Goal: Task Accomplishment & Management: Use online tool/utility

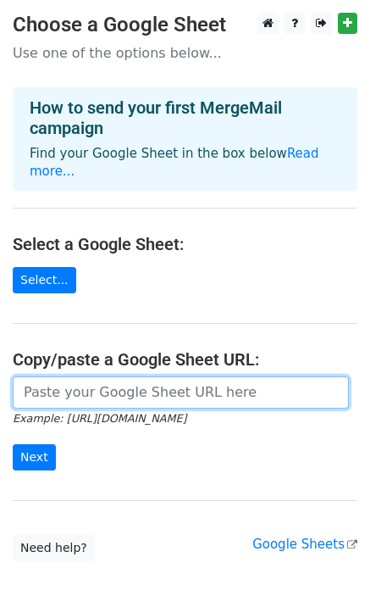
click at [158, 376] on input "url" at bounding box center [181, 392] width 336 height 32
paste input "[URL][DOMAIN_NAME]"
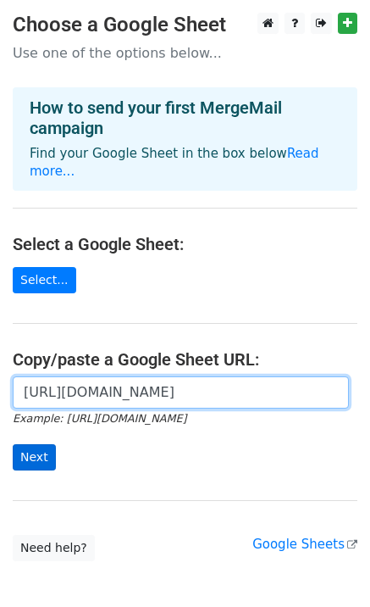
type input "https://docs.google.com/spreadsheets/d/1cSWXEFvzaZ3t-qoxuQZSHaidqjZmqCycFuDNGvU…"
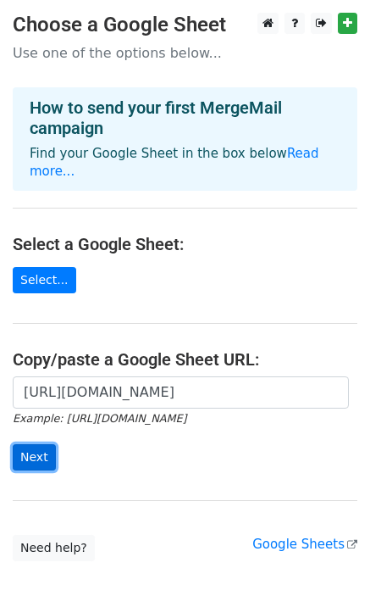
click at [42, 444] on input "Next" at bounding box center [34, 457] width 43 height 26
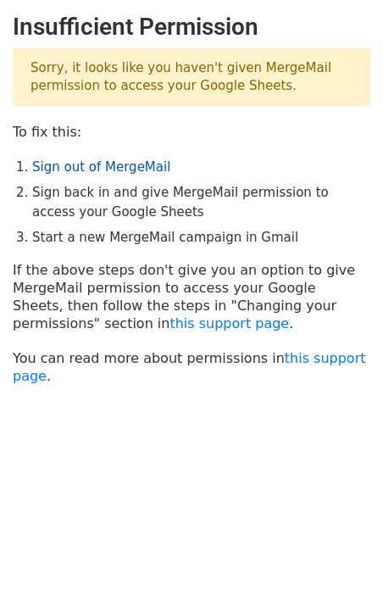
click at [110, 168] on link "Sign out of MergeMail" at bounding box center [101, 166] width 138 height 15
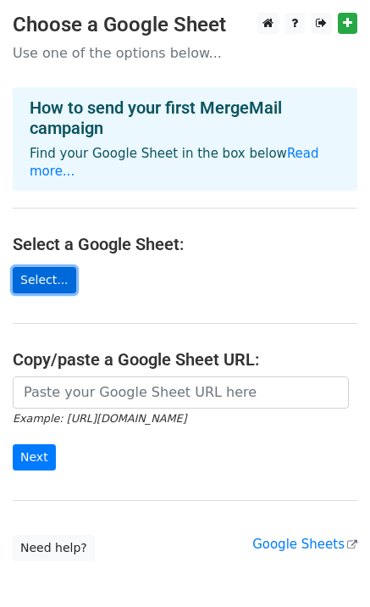
click at [42, 267] on link "Select..." at bounding box center [45, 280] width 64 height 26
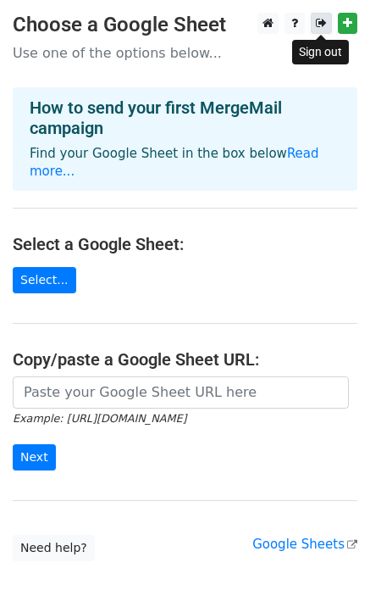
click at [323, 26] on icon at bounding box center [321, 23] width 11 height 12
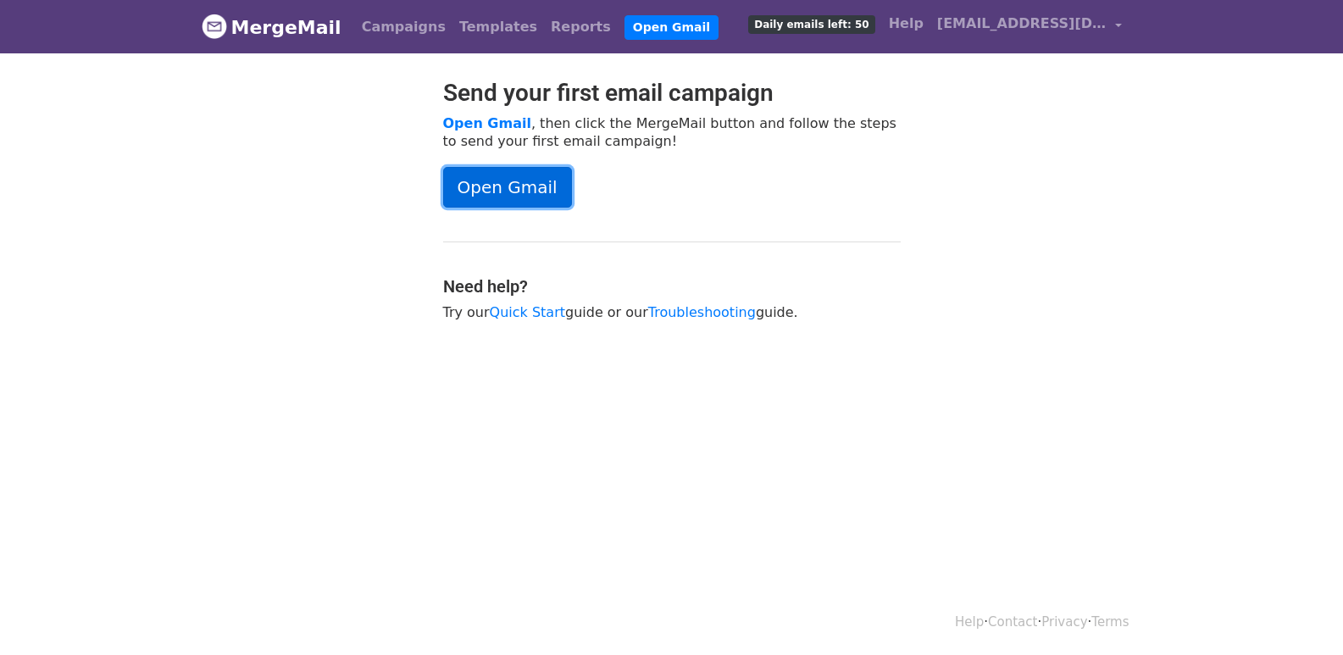
click at [510, 205] on link "Open Gmail" at bounding box center [507, 187] width 129 height 41
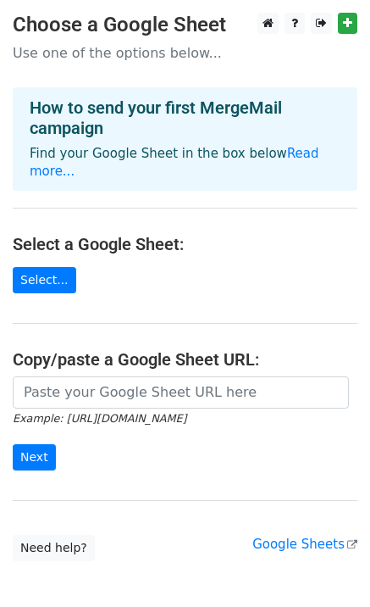
scroll to position [72, 0]
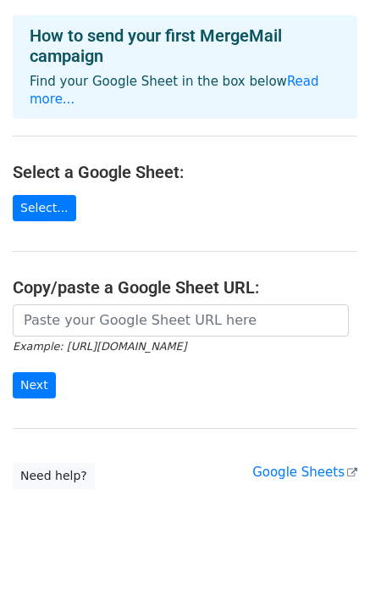
click at [112, 430] on main "Choose a Google Sheet Use one of the options below... How to send your first Me…" at bounding box center [185, 215] width 370 height 548
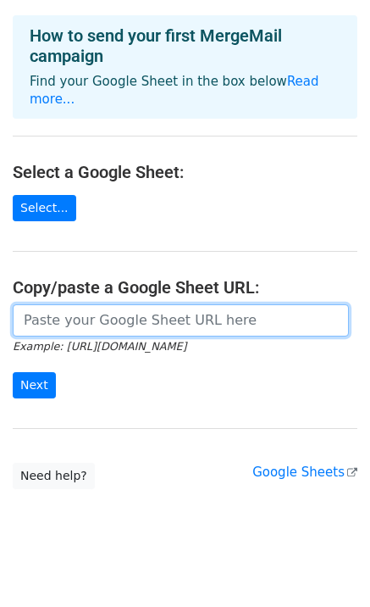
click at [120, 304] on input "url" at bounding box center [181, 320] width 336 height 32
paste input "https://docs.google.com/spreadsheets/d/1cSWXEFvzaZ3t-qoxuQZSHaidqjZmqCycFuDNGvU…"
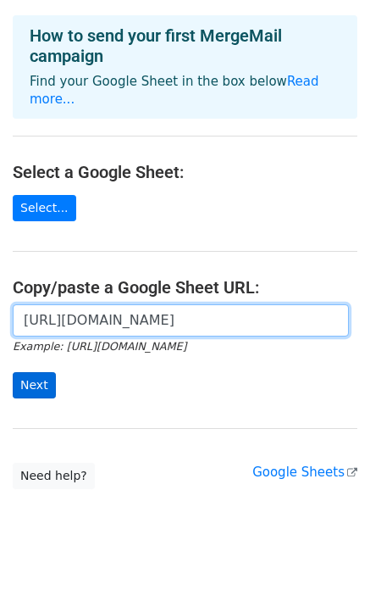
type input "https://docs.google.com/spreadsheets/d/1cSWXEFvzaZ3t-qoxuQZSHaidqjZmqCycFuDNGvU…"
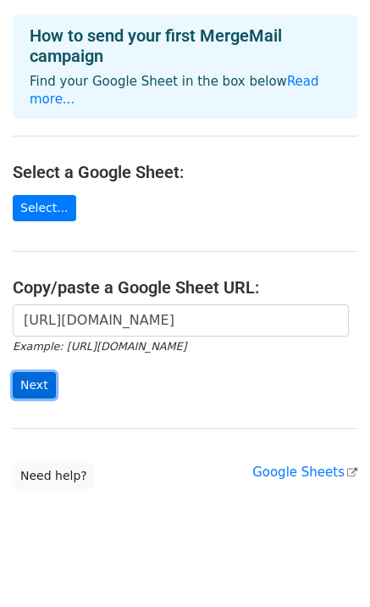
scroll to position [0, 0]
click at [41, 373] on input "Next" at bounding box center [34, 385] width 43 height 26
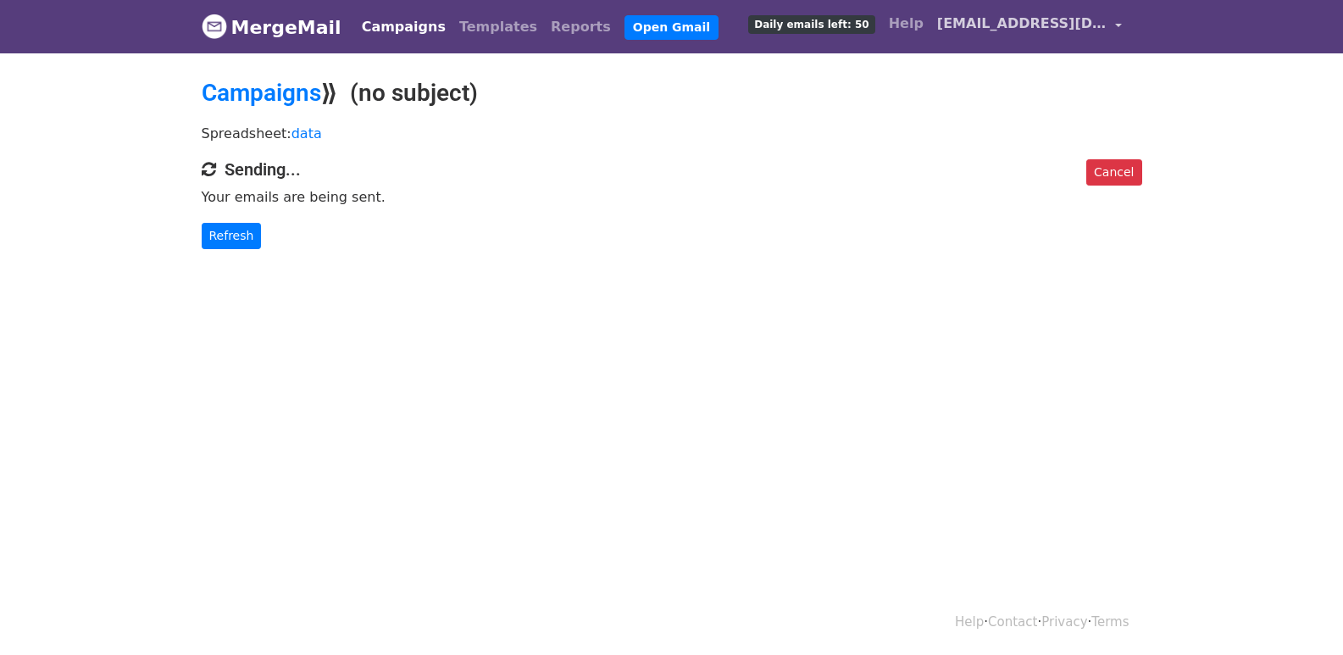
click at [1019, 30] on span "fadlirizky12327@gmail.com" at bounding box center [1022, 24] width 170 height 20
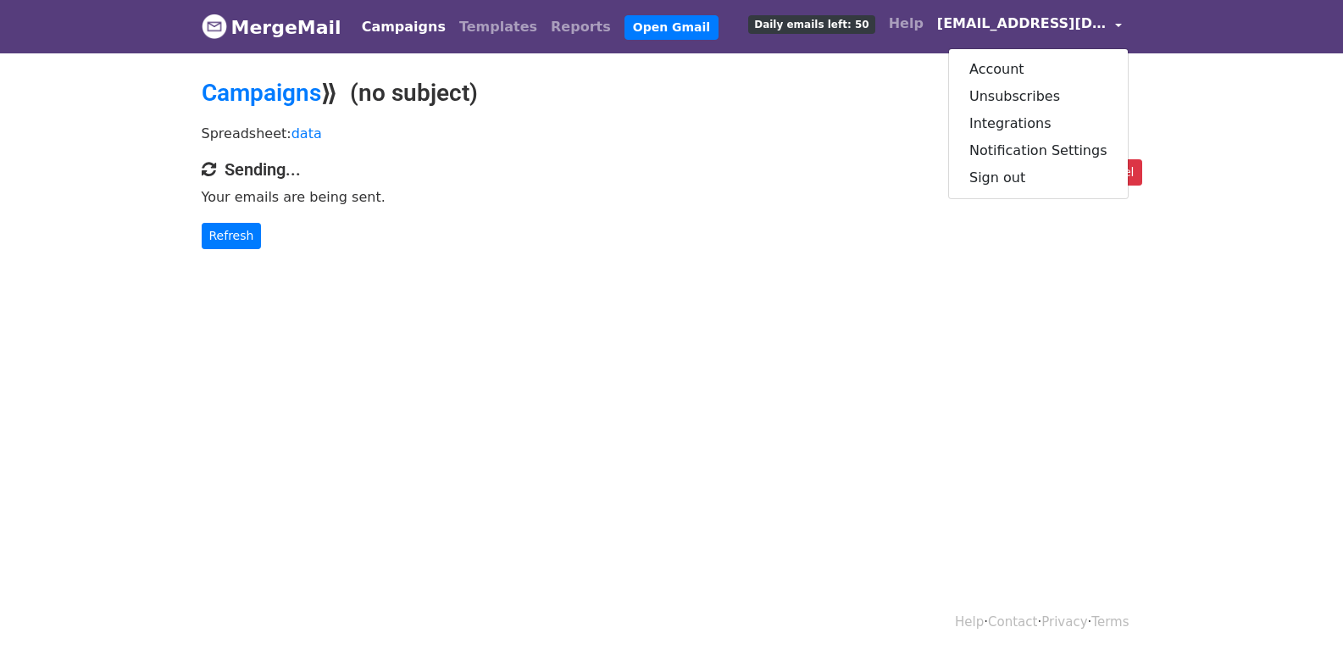
click at [776, 292] on body "MergeMail Campaigns Templates Reports Open Gmail Daily emails left: 50 Help fad…" at bounding box center [671, 158] width 1343 height 317
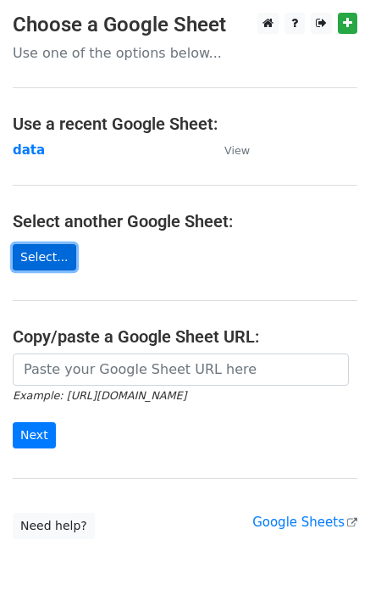
click at [42, 260] on link "Select..." at bounding box center [45, 257] width 64 height 26
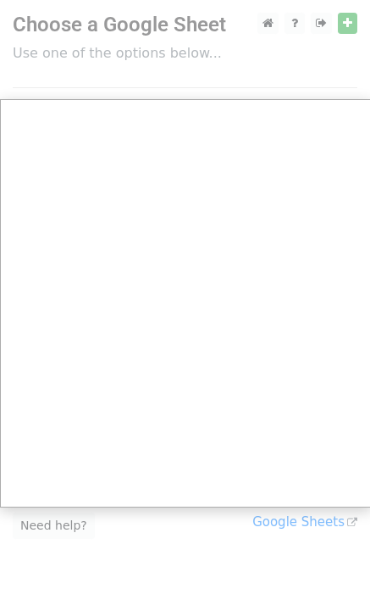
click at [342, 22] on div at bounding box center [185, 337] width 370 height 675
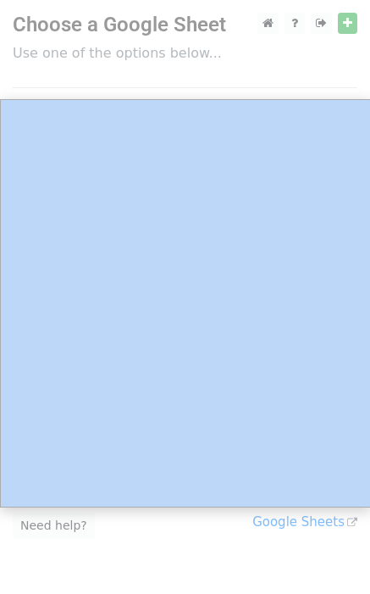
click at [342, 22] on div at bounding box center [185, 337] width 370 height 675
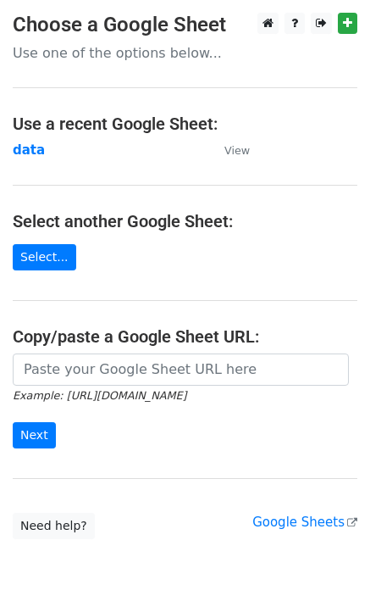
scroll to position [68, 0]
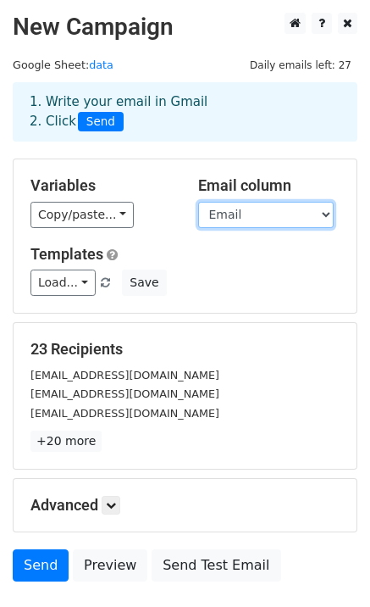
click at [303, 214] on select "Email Nama Case_id Jumlah_Tagihan Hari_Terlambat" at bounding box center [266, 215] width 136 height 26
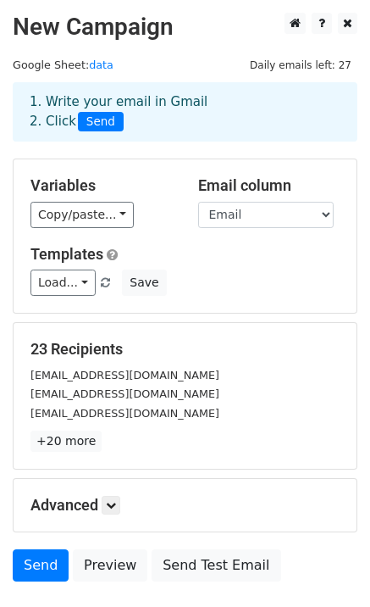
drag, startPoint x: 283, startPoint y: 425, endPoint x: 271, endPoint y: 415, distance: 15.1
click at [283, 425] on div "23 Recipients segaraajeng329@gmail.com Mahfud@gmail.com angga04y@gmail.com +20 …" at bounding box center [185, 396] width 309 height 112
click at [75, 286] on link "Load..." at bounding box center [63, 283] width 65 height 26
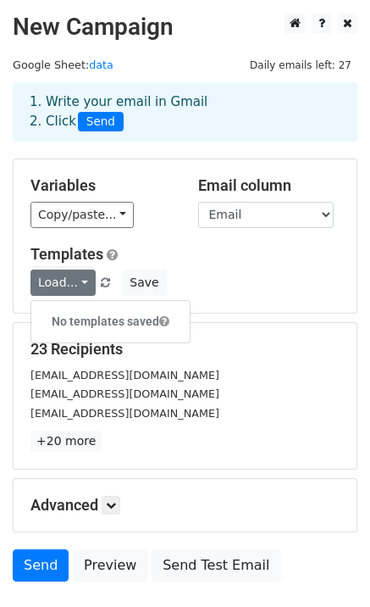
click at [221, 281] on div "Load... No templates saved Save" at bounding box center [185, 283] width 335 height 26
click at [66, 281] on link "Load..." at bounding box center [63, 283] width 65 height 26
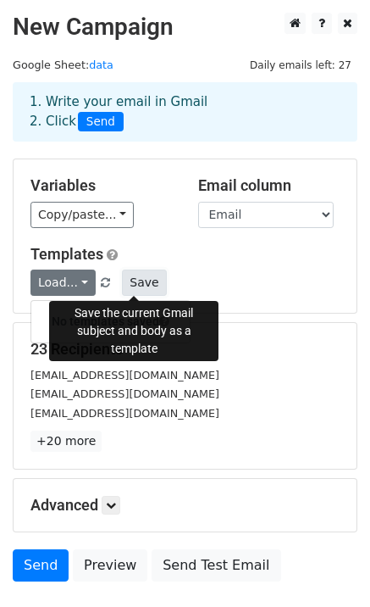
click at [131, 285] on button "Save" at bounding box center [144, 283] width 44 height 26
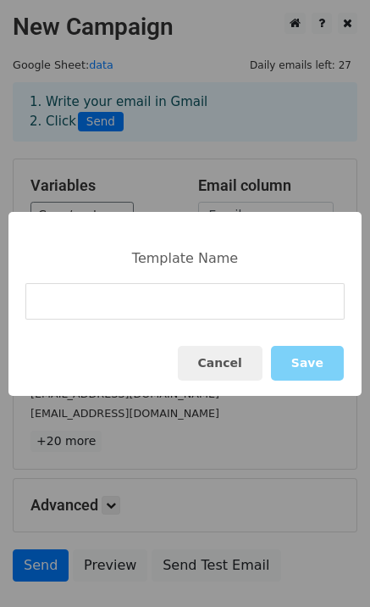
click at [246, 165] on div "Template Name Cancel Save" at bounding box center [185, 303] width 370 height 607
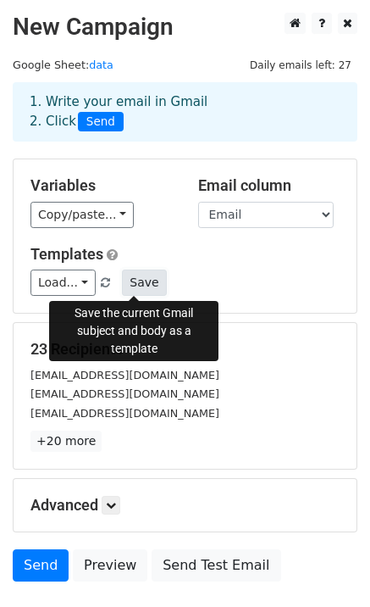
click at [142, 292] on button "Save" at bounding box center [144, 283] width 44 height 26
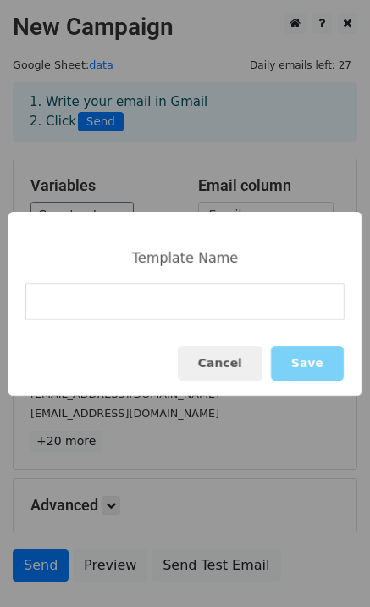
click at [134, 303] on input at bounding box center [185, 301] width 320 height 36
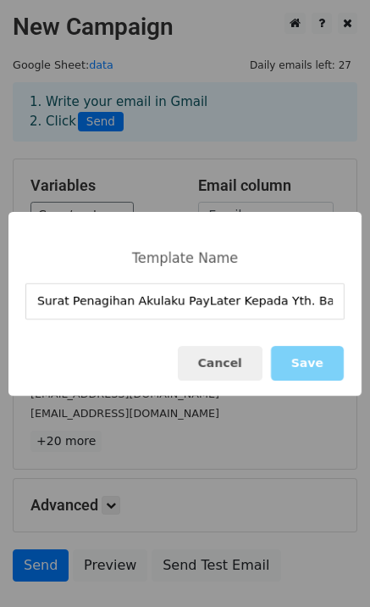
scroll to position [0, 2992]
type input "Surat Penagihan Akulaku PayLater Kepada Yth. Bapak/Ibu «Nama» Email: «Email» De…"
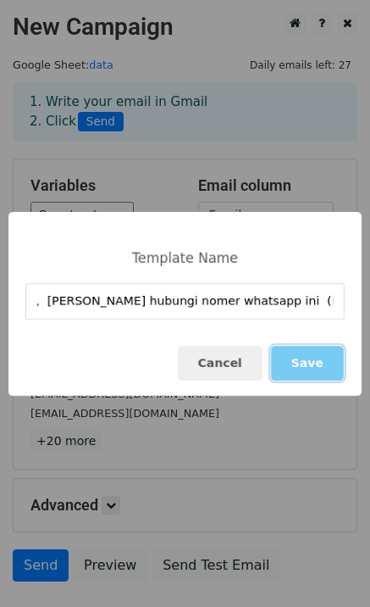
scroll to position [0, 0]
click at [315, 369] on button "Save" at bounding box center [307, 363] width 73 height 35
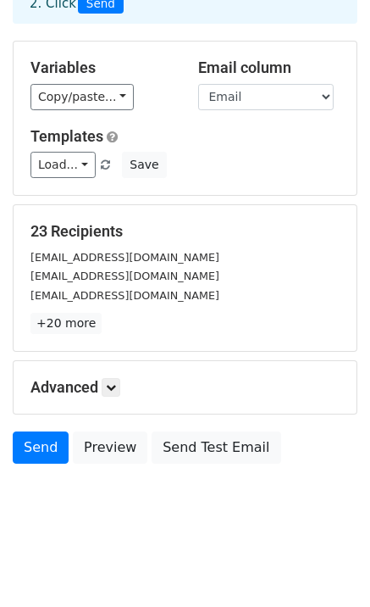
scroll to position [119, 0]
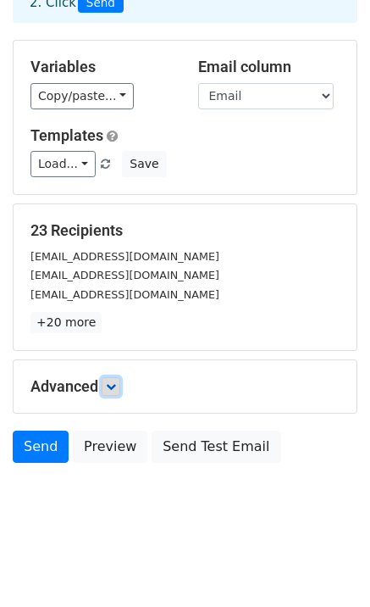
click at [108, 392] on link at bounding box center [111, 386] width 19 height 19
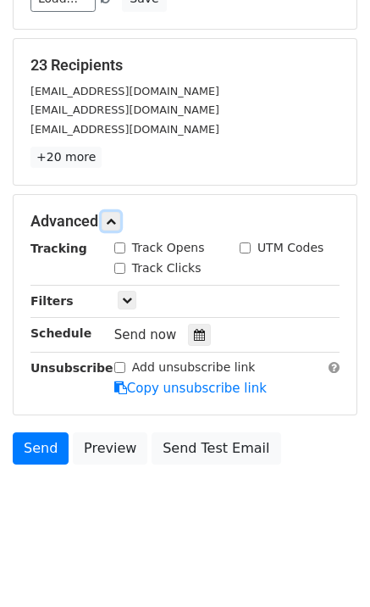
scroll to position [285, 0]
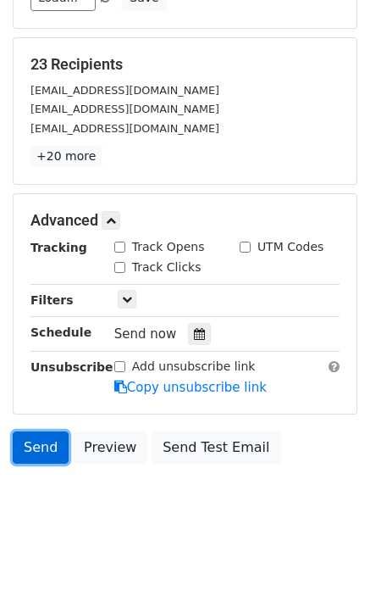
click at [58, 442] on link "Send" at bounding box center [41, 447] width 56 height 32
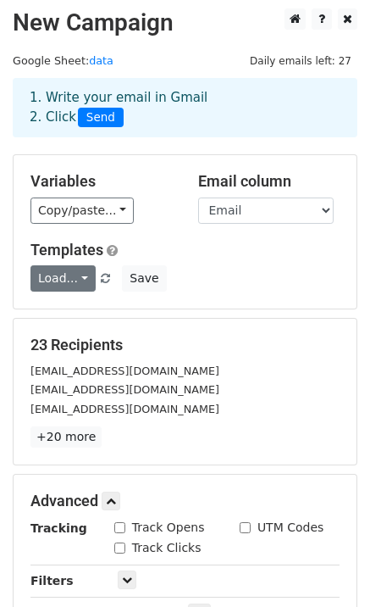
scroll to position [0, 0]
